Goal: Task Accomplishment & Management: Complete application form

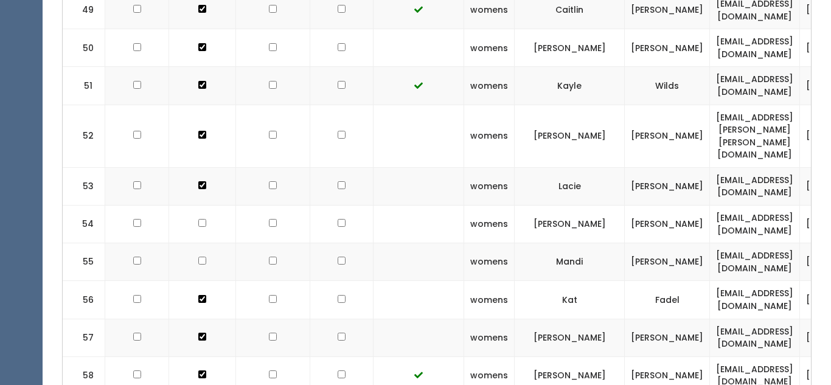
scroll to position [2561, 0]
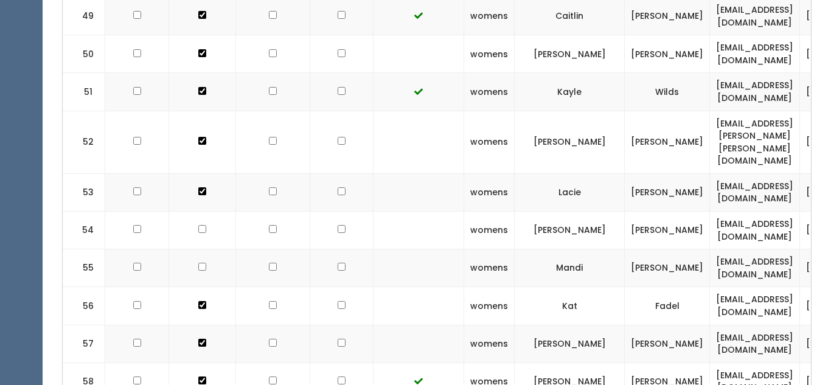
click at [522, 249] on td "Mandi" at bounding box center [569, 268] width 110 height 38
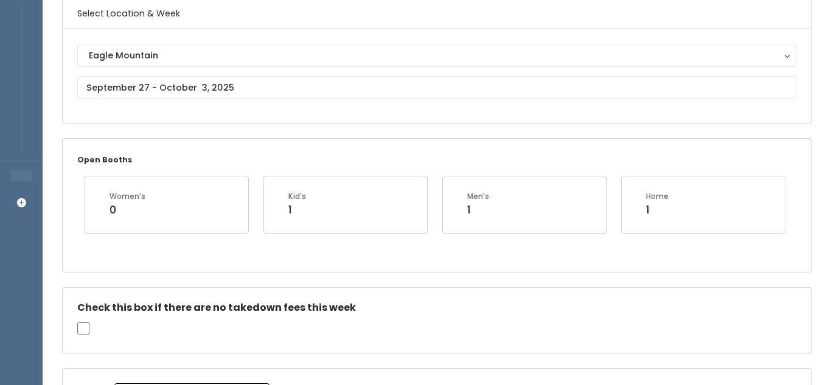
scroll to position [105, 0]
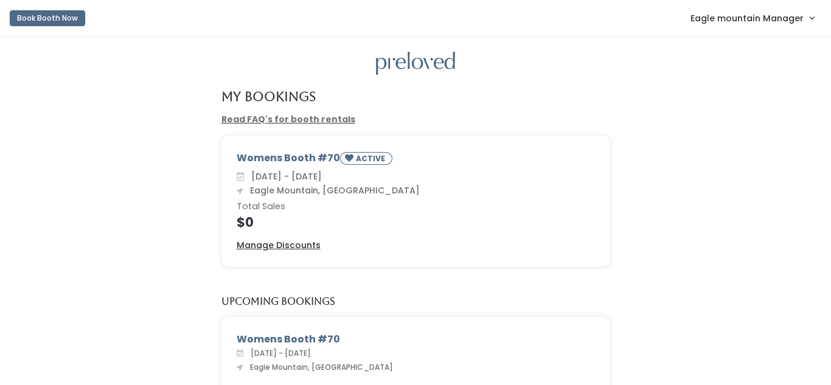
click at [72, 16] on button "Book Booth Now" at bounding box center [47, 18] width 75 height 16
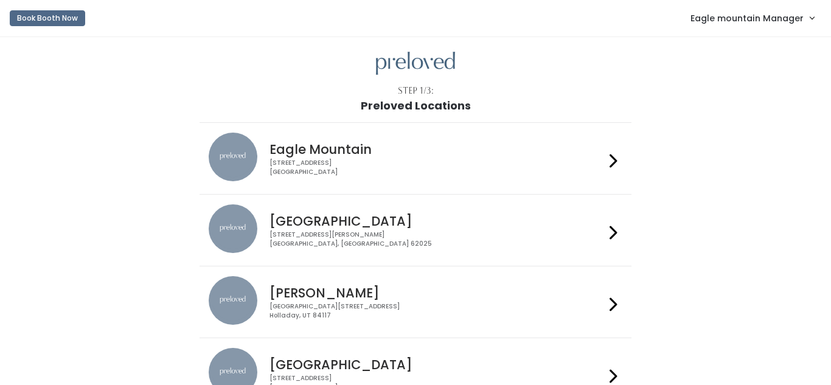
click at [797, 16] on span "Eagle mountain Manager" at bounding box center [746, 18] width 113 height 13
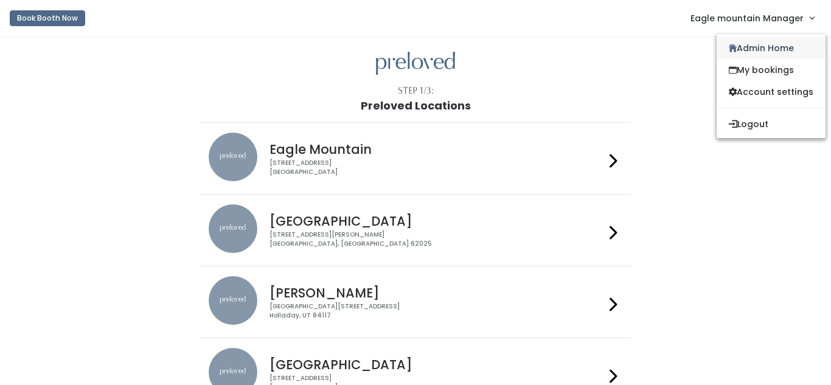
click at [769, 51] on link "Admin Home" at bounding box center [770, 48] width 109 height 22
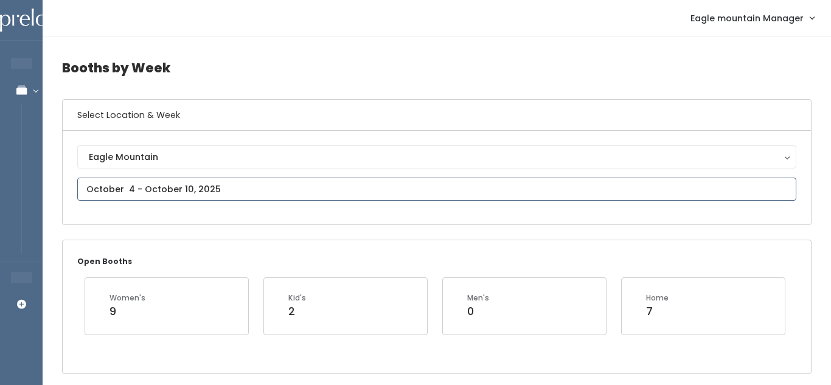
click at [185, 194] on input "text" at bounding box center [436, 189] width 719 height 23
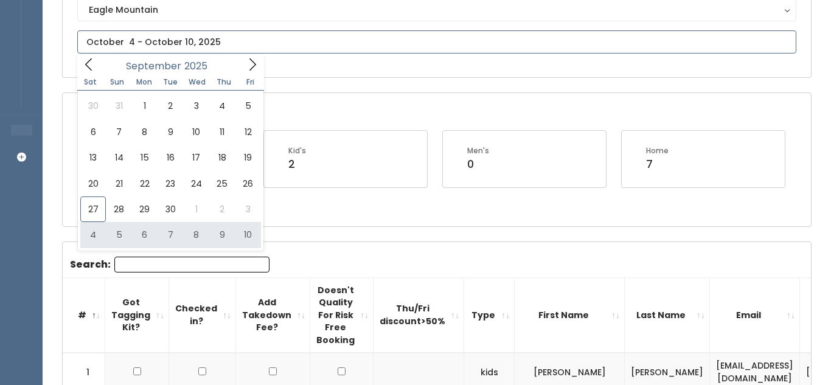
scroll to position [153, 0]
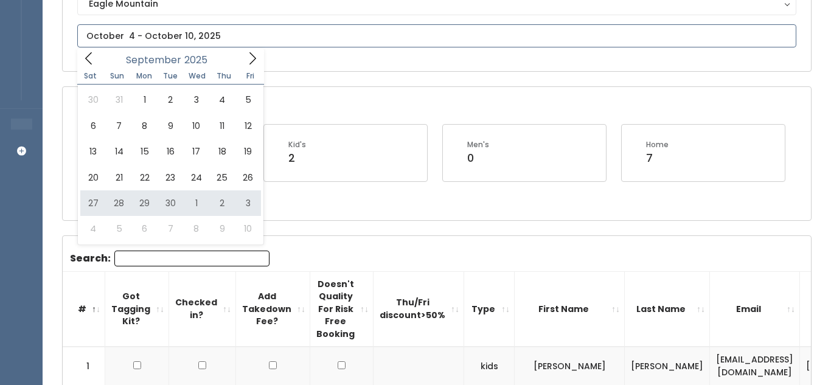
type input "September 27 to October 3"
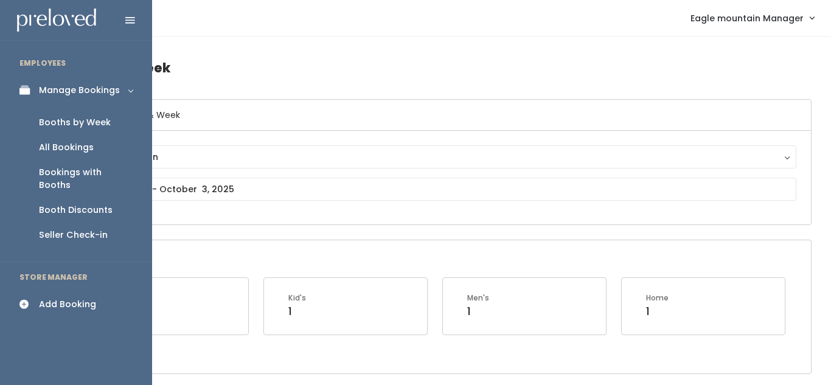
click at [89, 298] on div "Add Booking" at bounding box center [67, 304] width 57 height 13
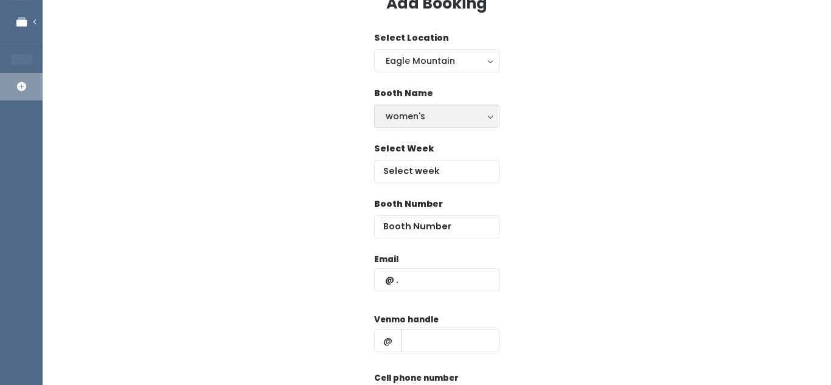
scroll to position [69, 0]
click at [435, 179] on body "EMPLOYEES Manage Bookings Booths by Week All Bookings Bookings with Booths Boot…" at bounding box center [415, 222] width 831 height 582
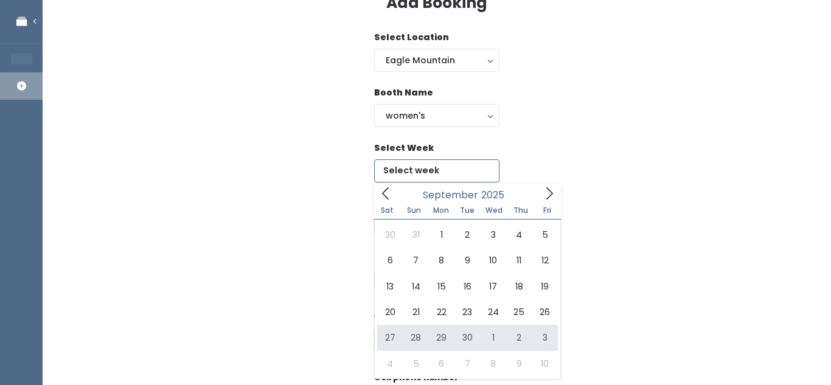
type input "[DATE] to [DATE]"
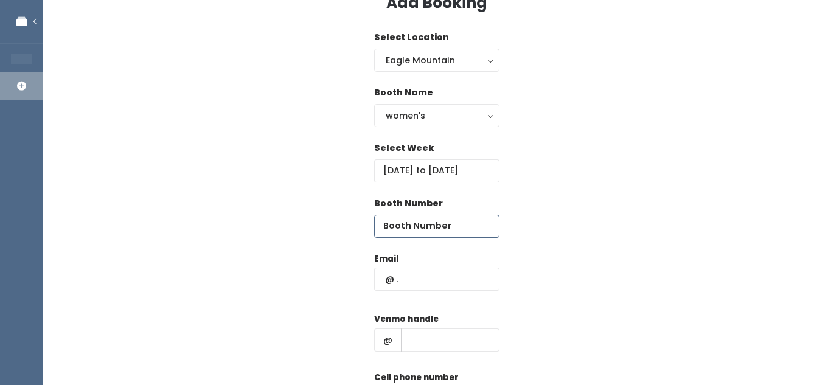
click at [445, 227] on input "number" at bounding box center [436, 226] width 125 height 23
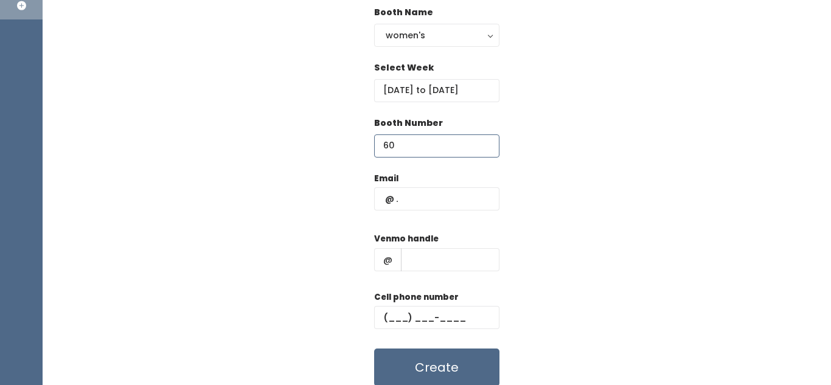
scroll to position [193, 0]
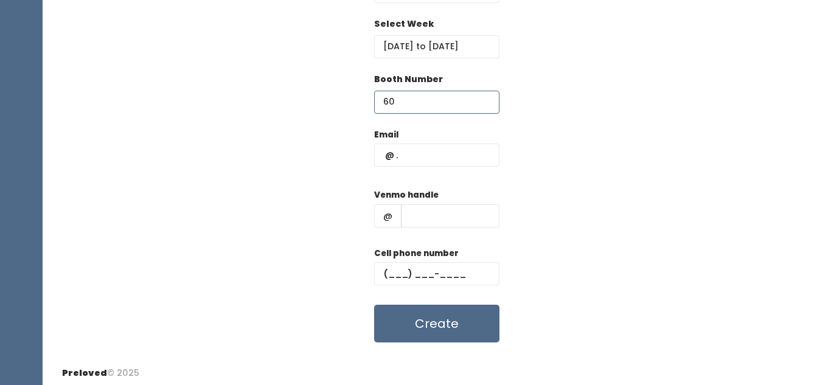
type input "60"
click at [419, 165] on input "text" at bounding box center [436, 155] width 125 height 23
type input "[PERSON_NAME][EMAIL_ADDRESS][DOMAIN_NAME]"
click at [430, 215] on input "text" at bounding box center [450, 215] width 99 height 23
type input "[PERSON_NAME]"
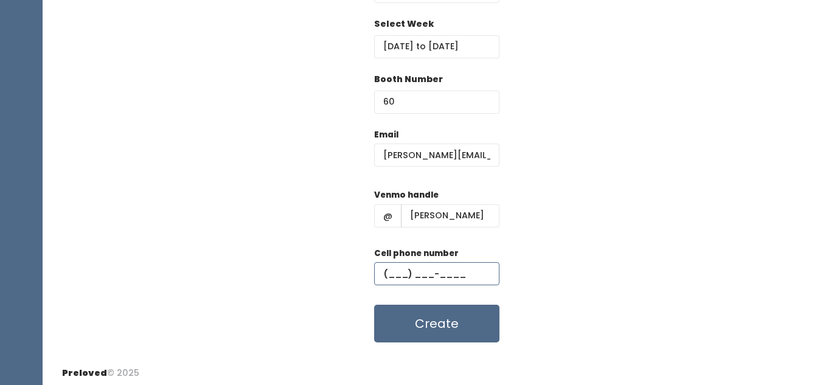
click at [424, 279] on input "text" at bounding box center [436, 273] width 125 height 23
click at [594, 271] on div "Email luczak.heather@gmail.com Venmo handle @ heatherluczak Cell phone number C…" at bounding box center [436, 235] width 749 height 215
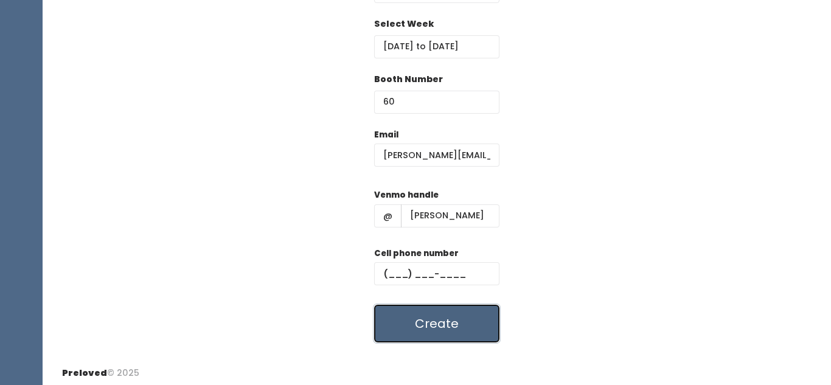
click at [406, 330] on button "Create" at bounding box center [436, 324] width 125 height 38
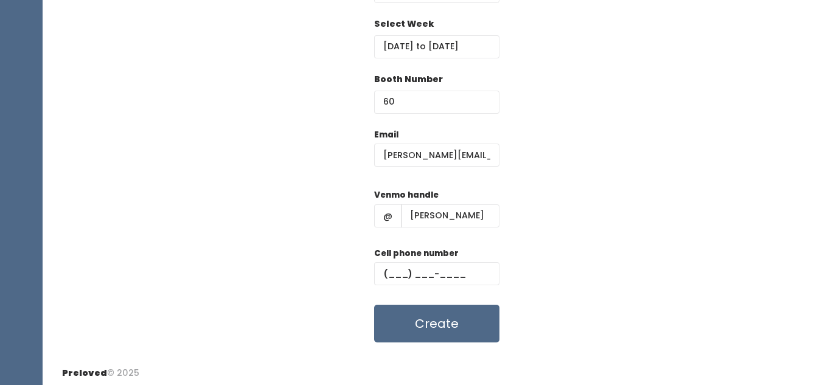
click at [425, 261] on div "Cell phone number" at bounding box center [436, 271] width 125 height 49
click at [415, 273] on input "text" at bounding box center [436, 273] width 125 height 23
type input "(555) 555-5555"
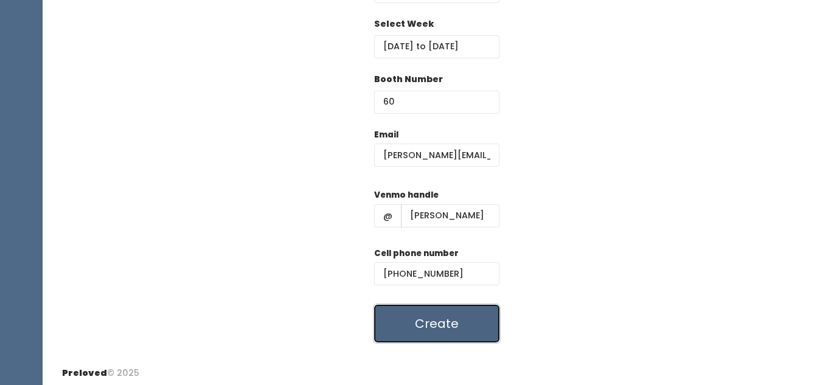
click at [431, 314] on button "Create" at bounding box center [436, 324] width 125 height 38
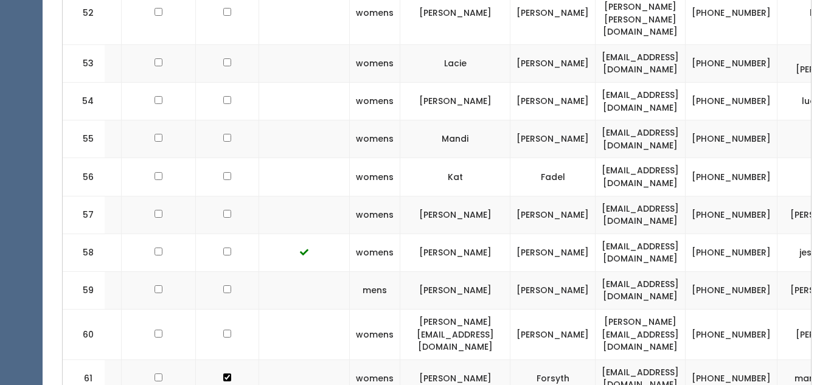
scroll to position [2686, 0]
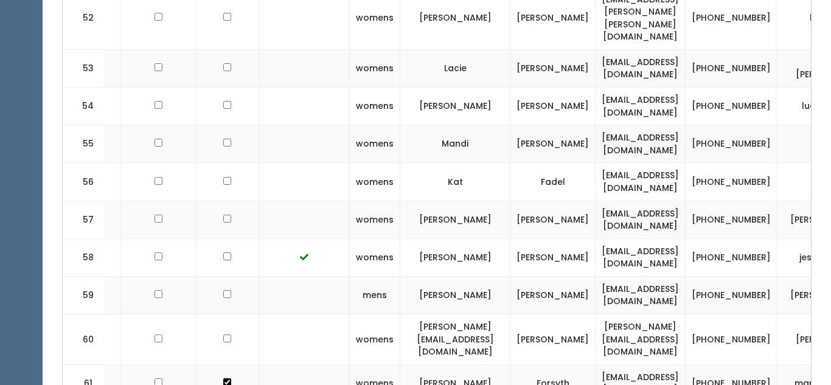
click at [223, 334] on input "checkbox" at bounding box center [227, 338] width 8 height 8
checkbox input "true"
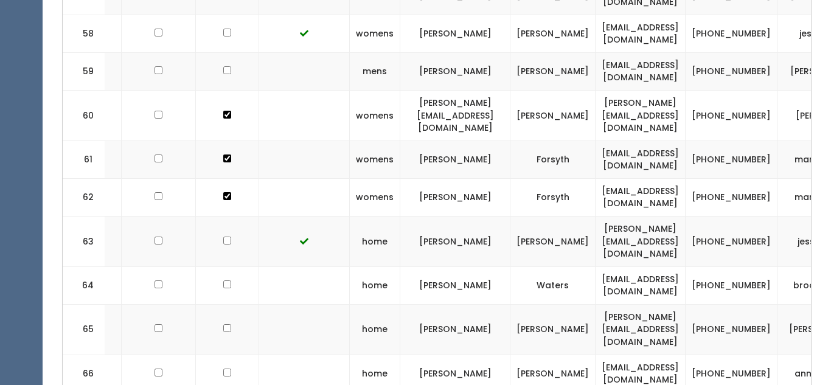
scroll to position [2909, 0]
checkbox input "true"
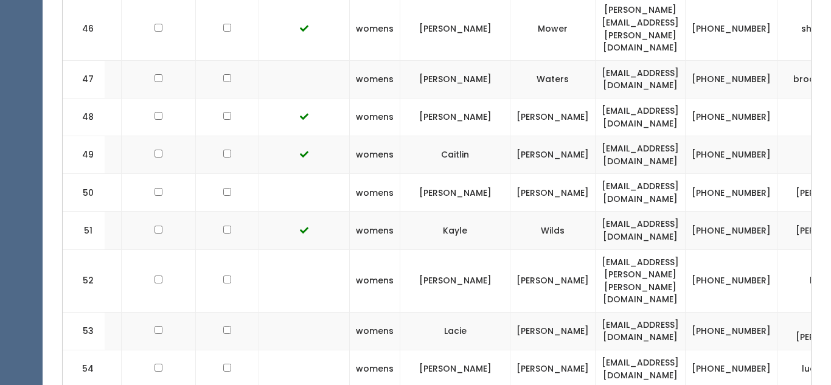
scroll to position [2419, 0]
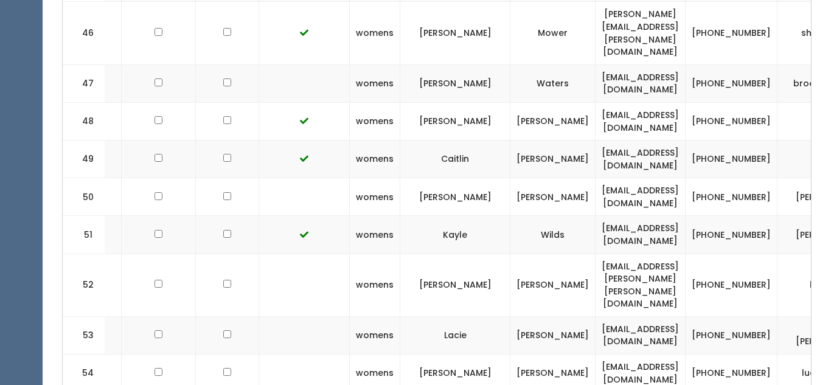
checkbox input "true"
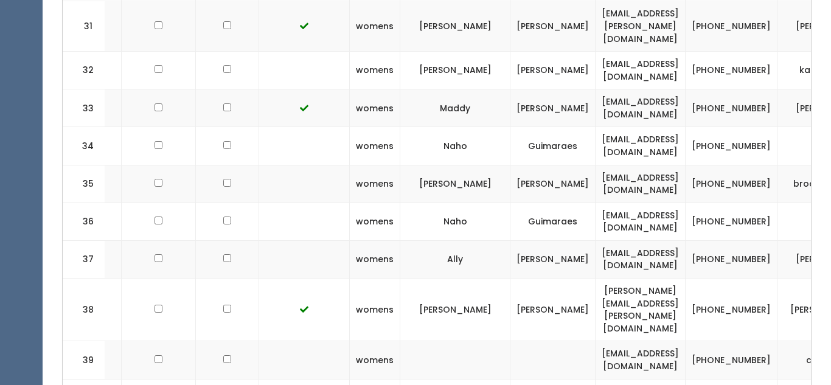
scroll to position [1918, 0]
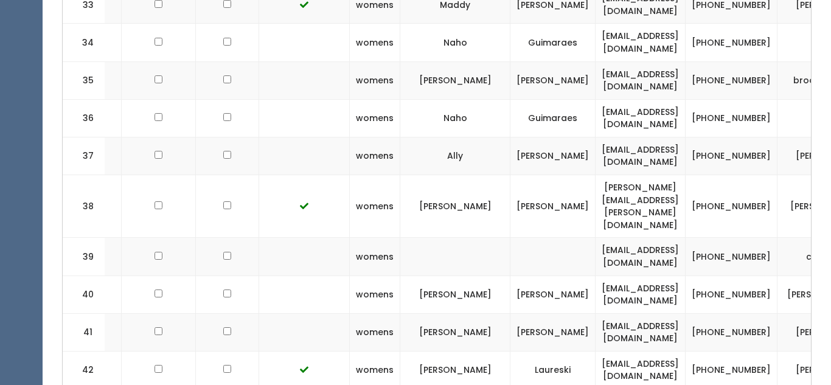
click at [223, 327] on input "checkbox" at bounding box center [227, 331] width 8 height 8
checkbox input "true"
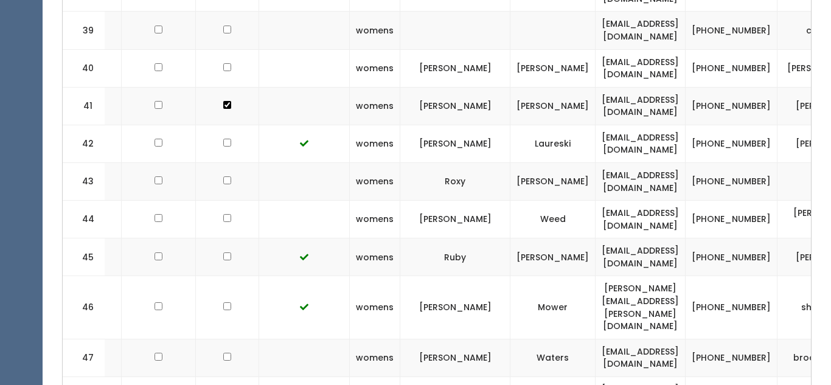
scroll to position [2909, 0]
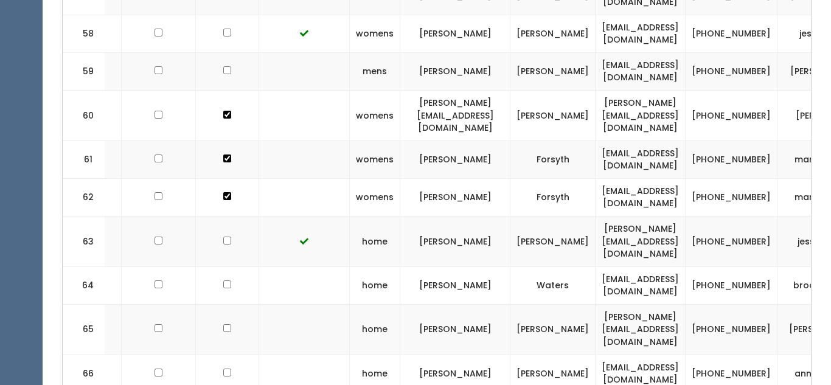
checkbox input "true"
